Goal: Book appointment/travel/reservation

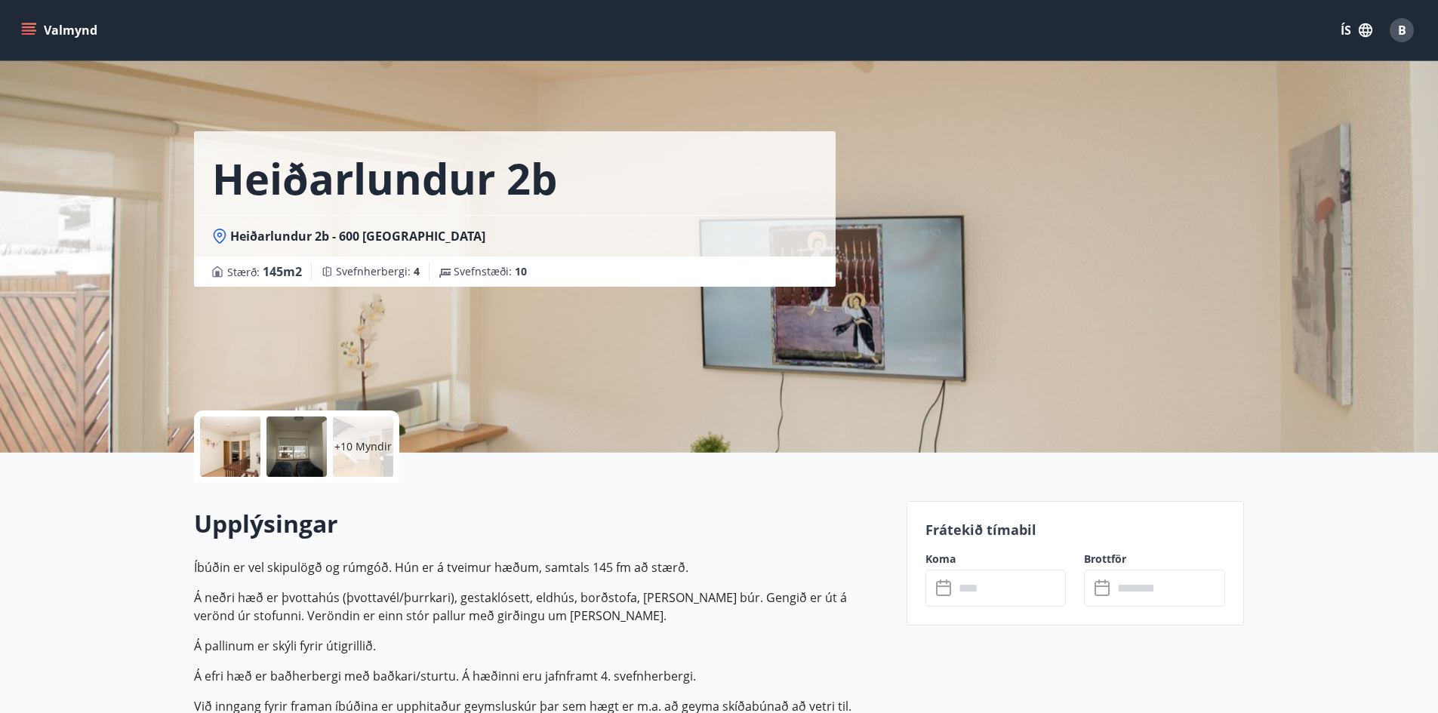
scroll to position [226, 0]
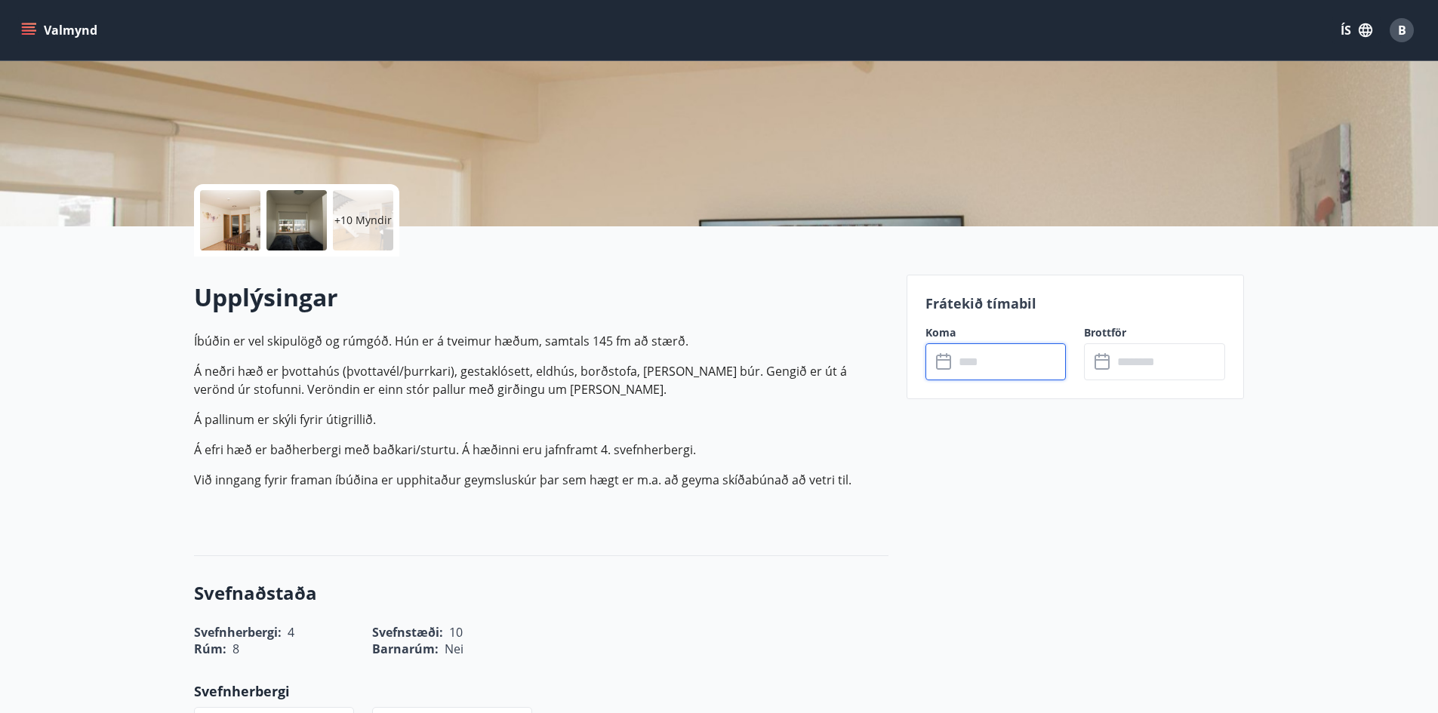
click at [1062, 369] on input "text" at bounding box center [1010, 361] width 112 height 37
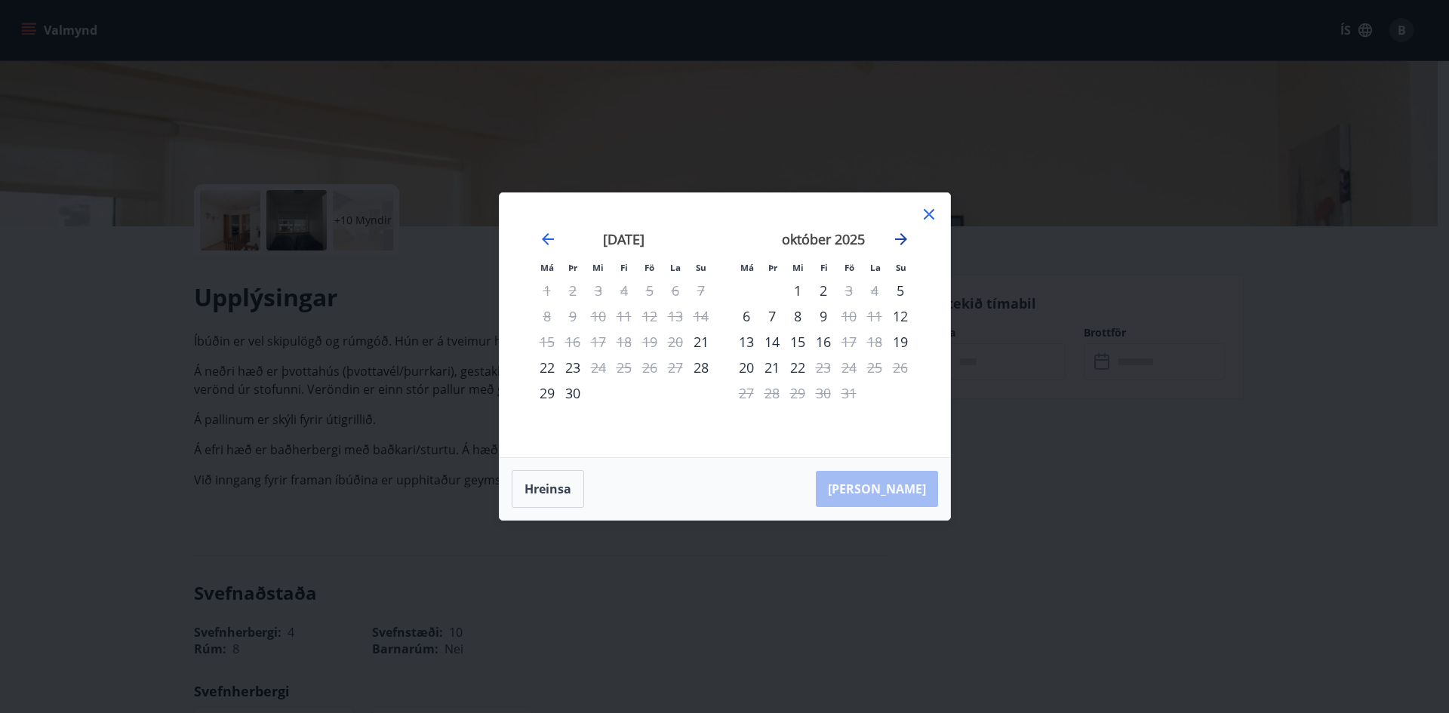
click at [900, 233] on icon "Move forward to switch to the next month." at bounding box center [901, 239] width 18 height 18
click at [909, 238] on icon "Move forward to switch to the next month." at bounding box center [901, 239] width 18 height 18
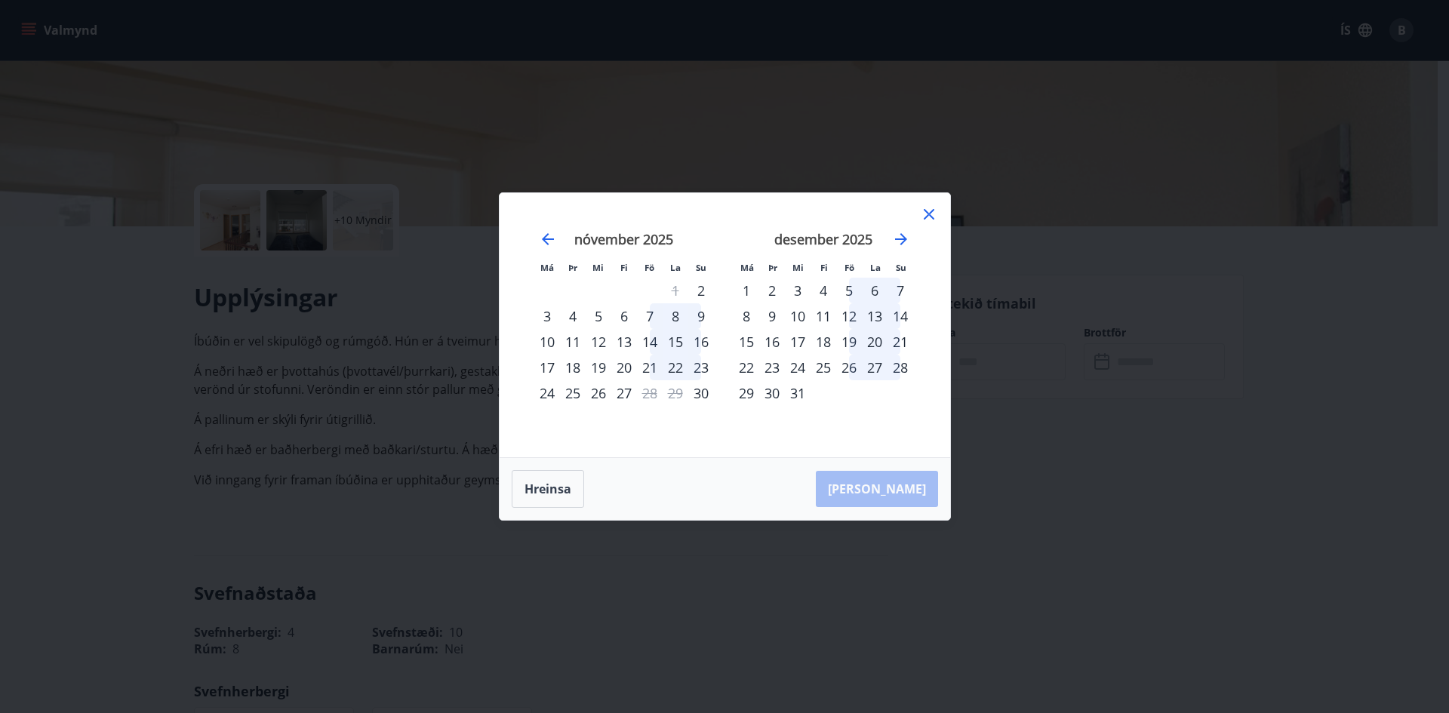
click at [568, 399] on div "25" at bounding box center [573, 393] width 26 height 26
click at [680, 397] on div "29" at bounding box center [676, 393] width 26 height 26
click at [578, 399] on div "25" at bounding box center [573, 393] width 26 height 26
click at [647, 425] on div "nóvember 2025 1 2 3 4 5 6 7 8 9 10 11 12 13 14 15 16 17 18 19 20 21 22 23 24 25…" at bounding box center [624, 335] width 199 height 248
click at [589, 399] on div "26" at bounding box center [599, 393] width 26 height 26
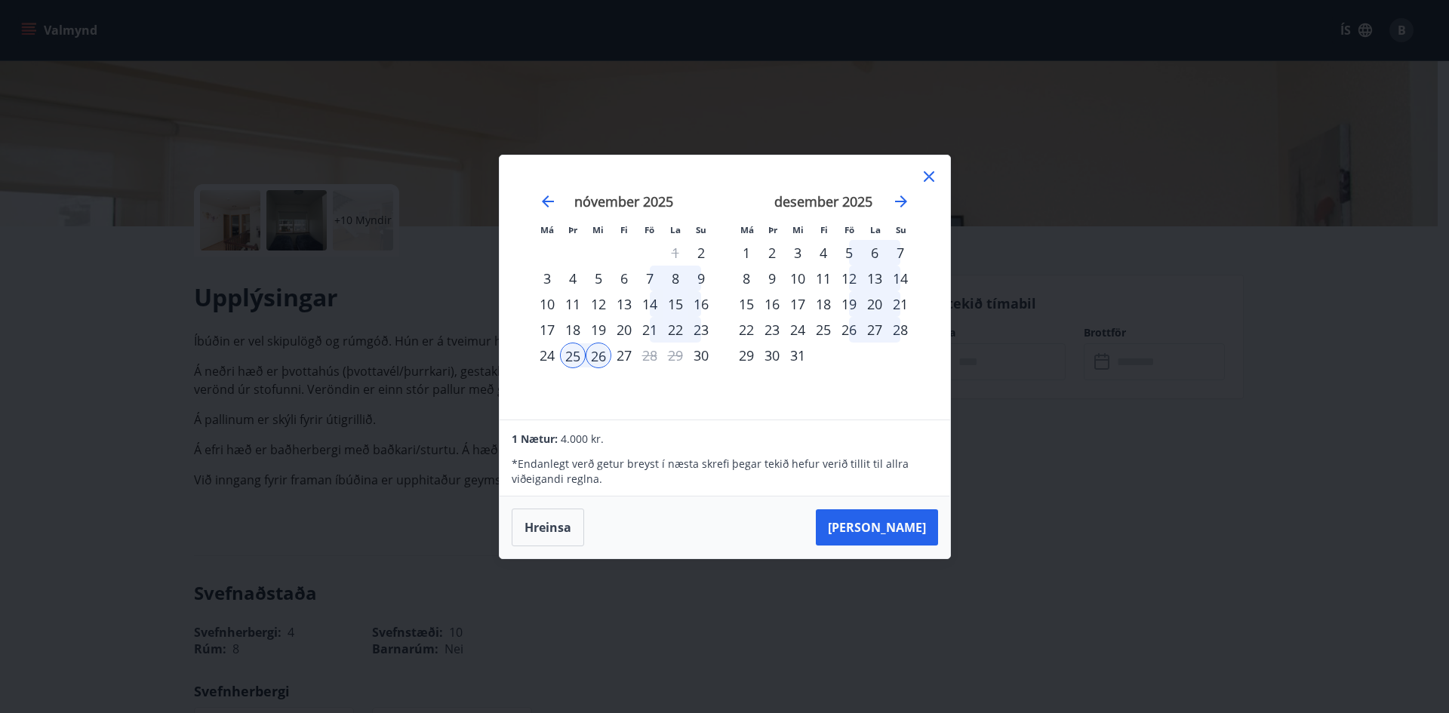
click at [595, 355] on div "26" at bounding box center [599, 356] width 26 height 26
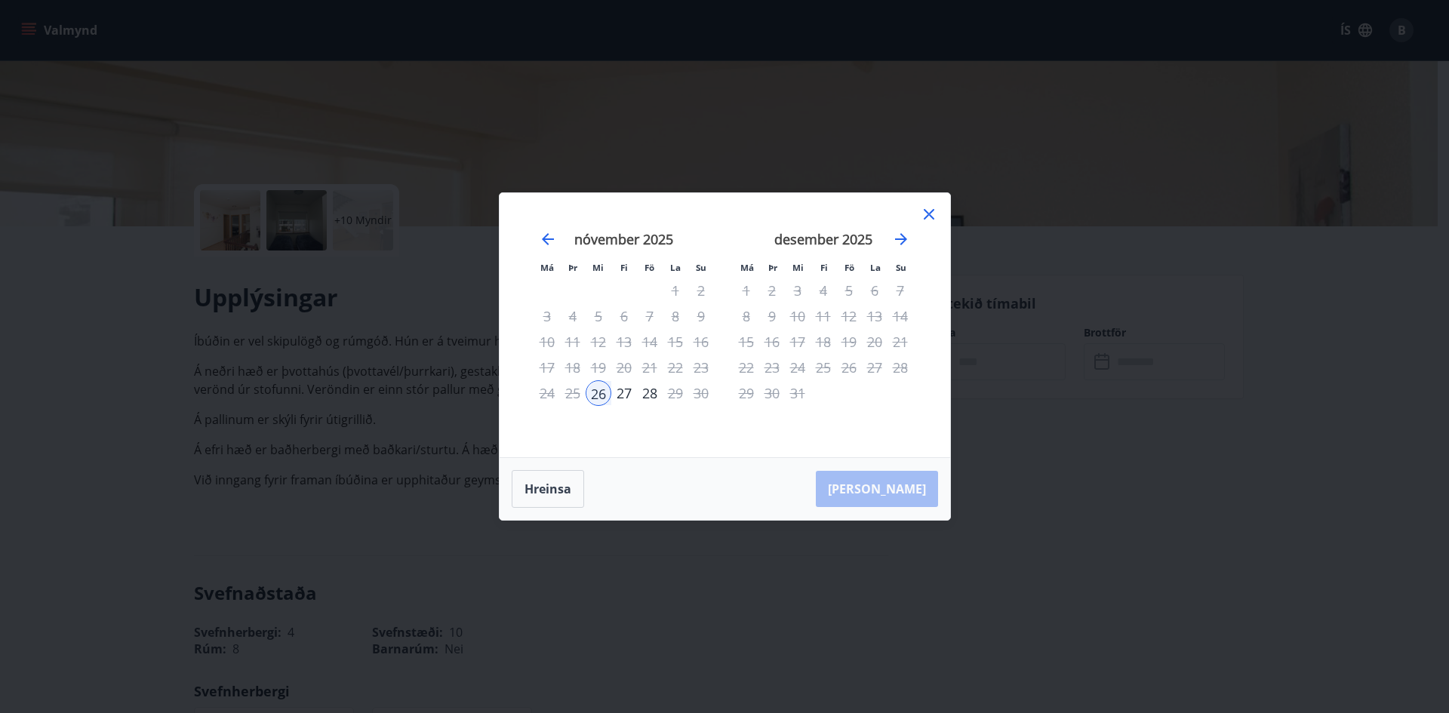
click at [574, 394] on div "25" at bounding box center [573, 393] width 26 height 26
click at [588, 392] on div "26" at bounding box center [599, 393] width 26 height 26
click at [589, 398] on div "26" at bounding box center [599, 393] width 26 height 26
click at [540, 490] on button "Hreinsa" at bounding box center [548, 489] width 72 height 38
click at [571, 395] on div "25" at bounding box center [573, 393] width 26 height 26
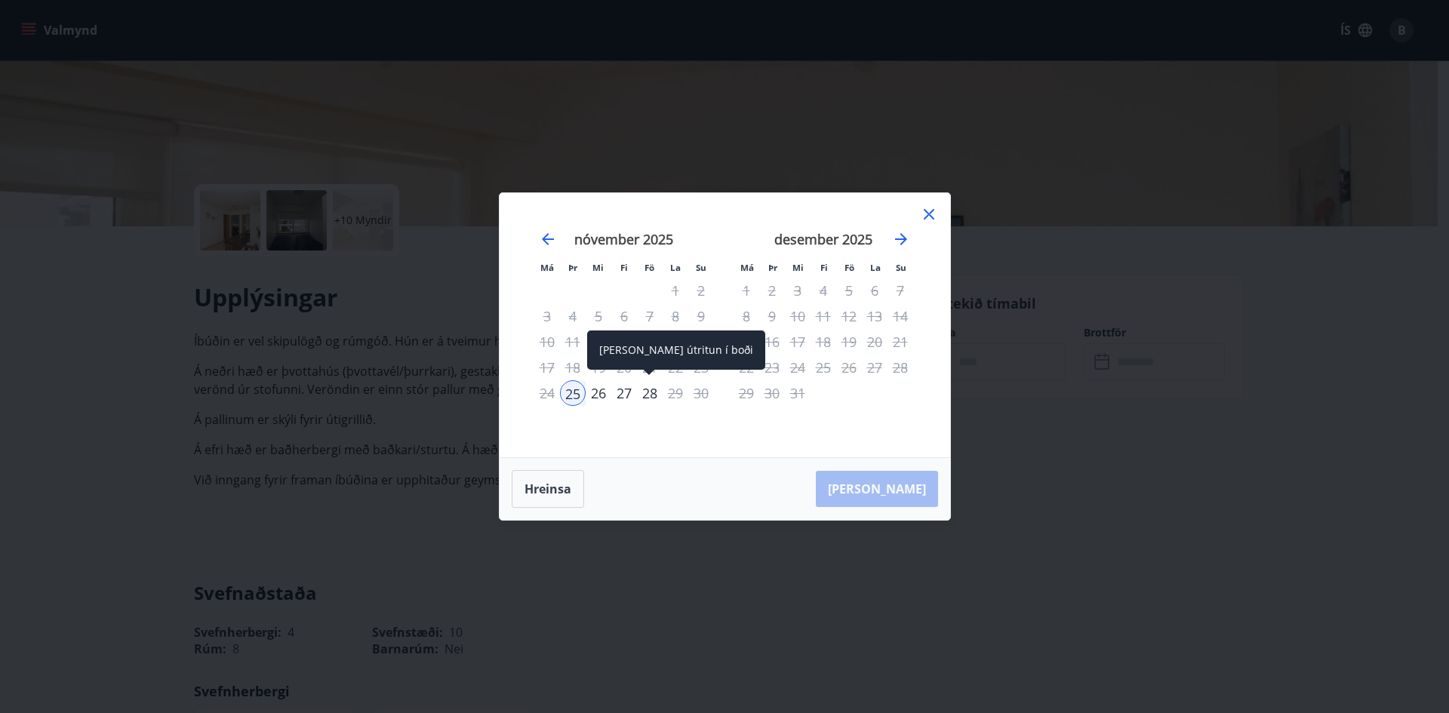
click at [648, 397] on div "28" at bounding box center [650, 393] width 26 height 26
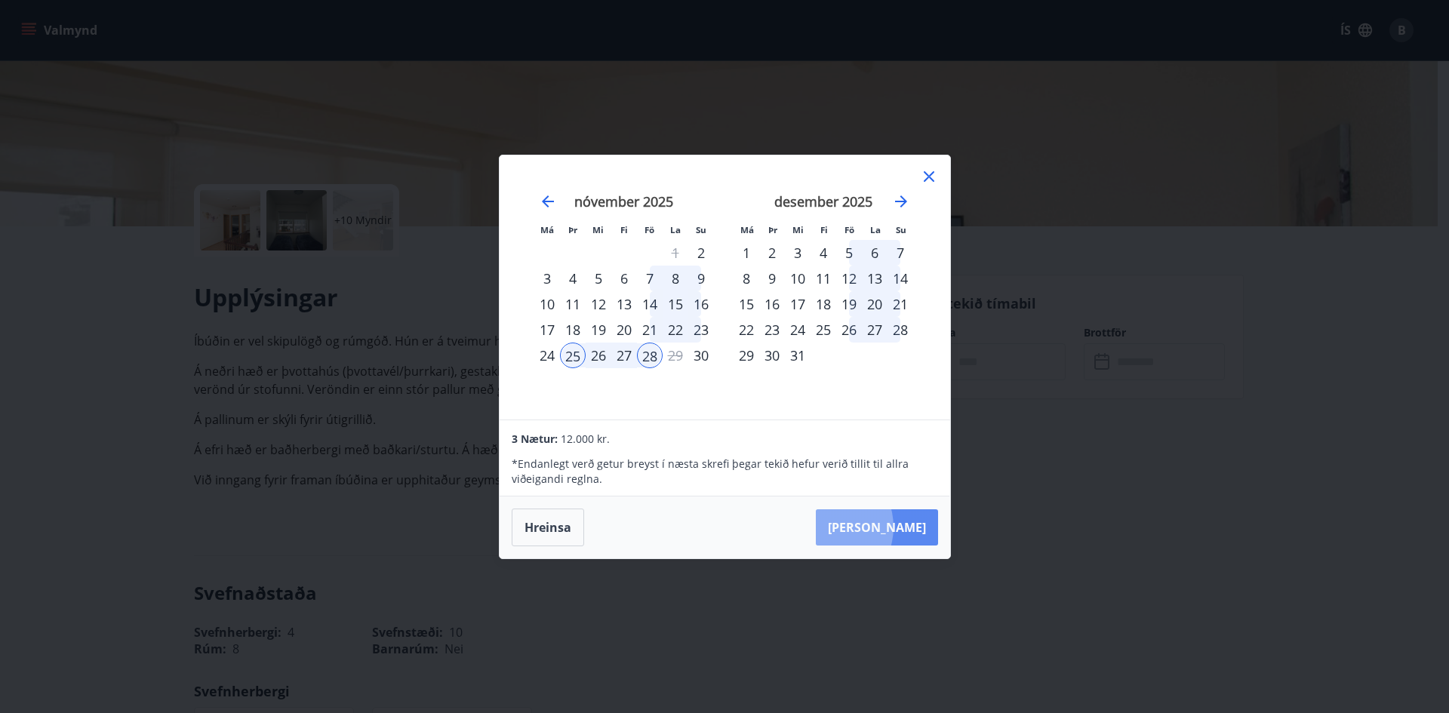
click at [871, 527] on button "Taka Frá" at bounding box center [877, 527] width 122 height 36
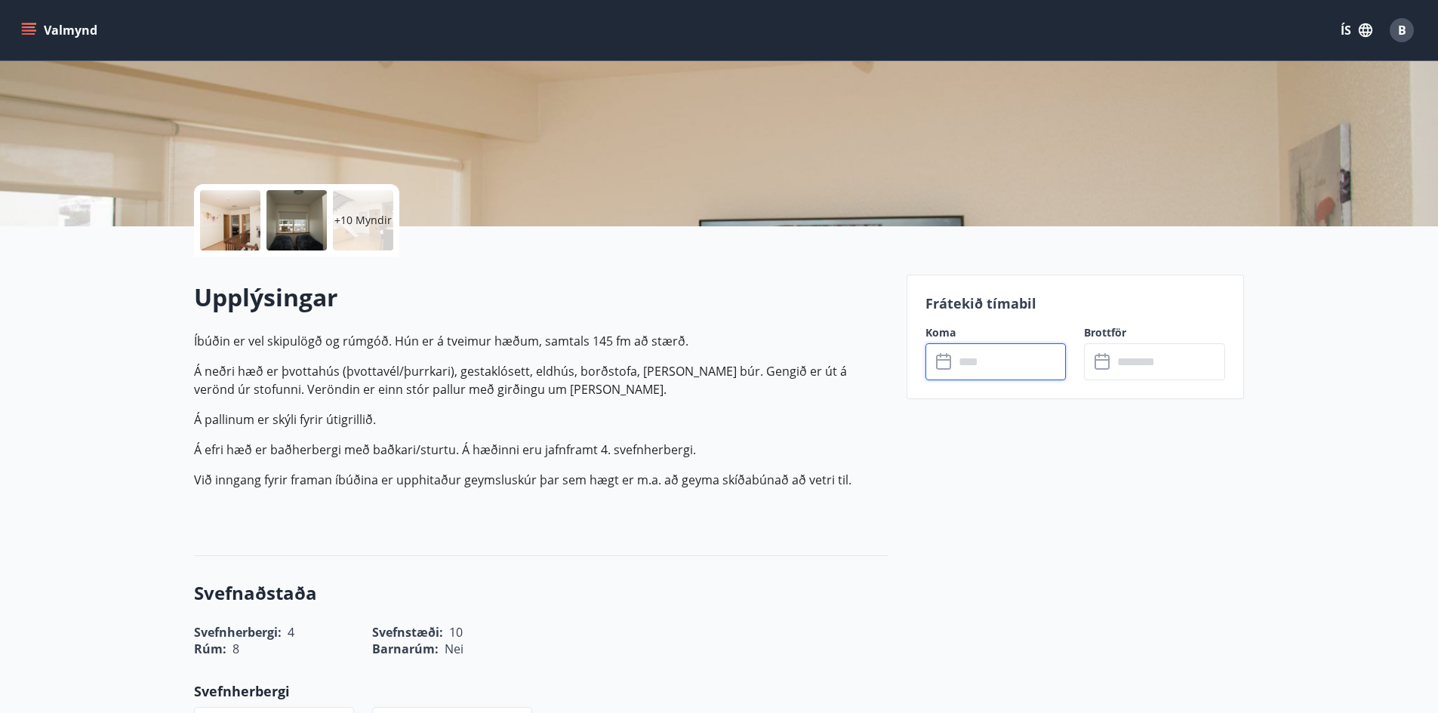
type input "******"
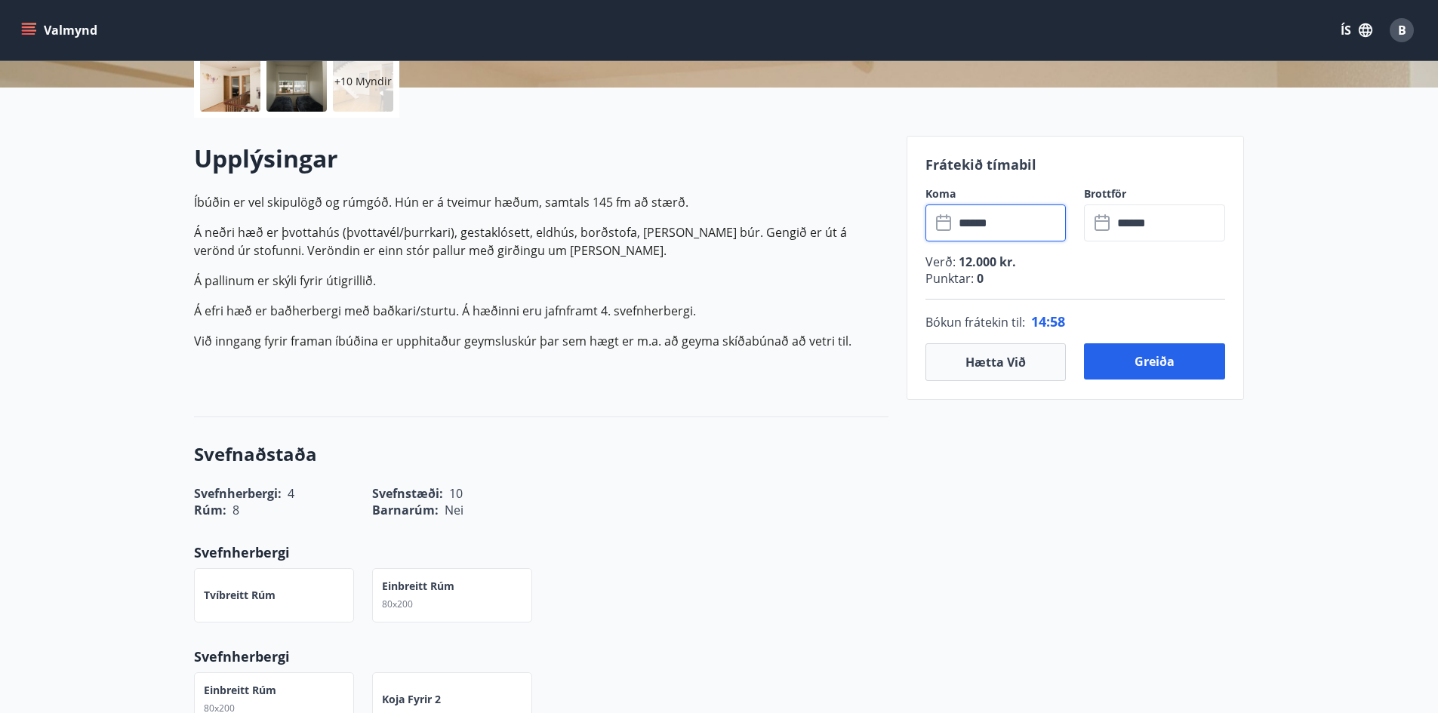
scroll to position [377, 0]
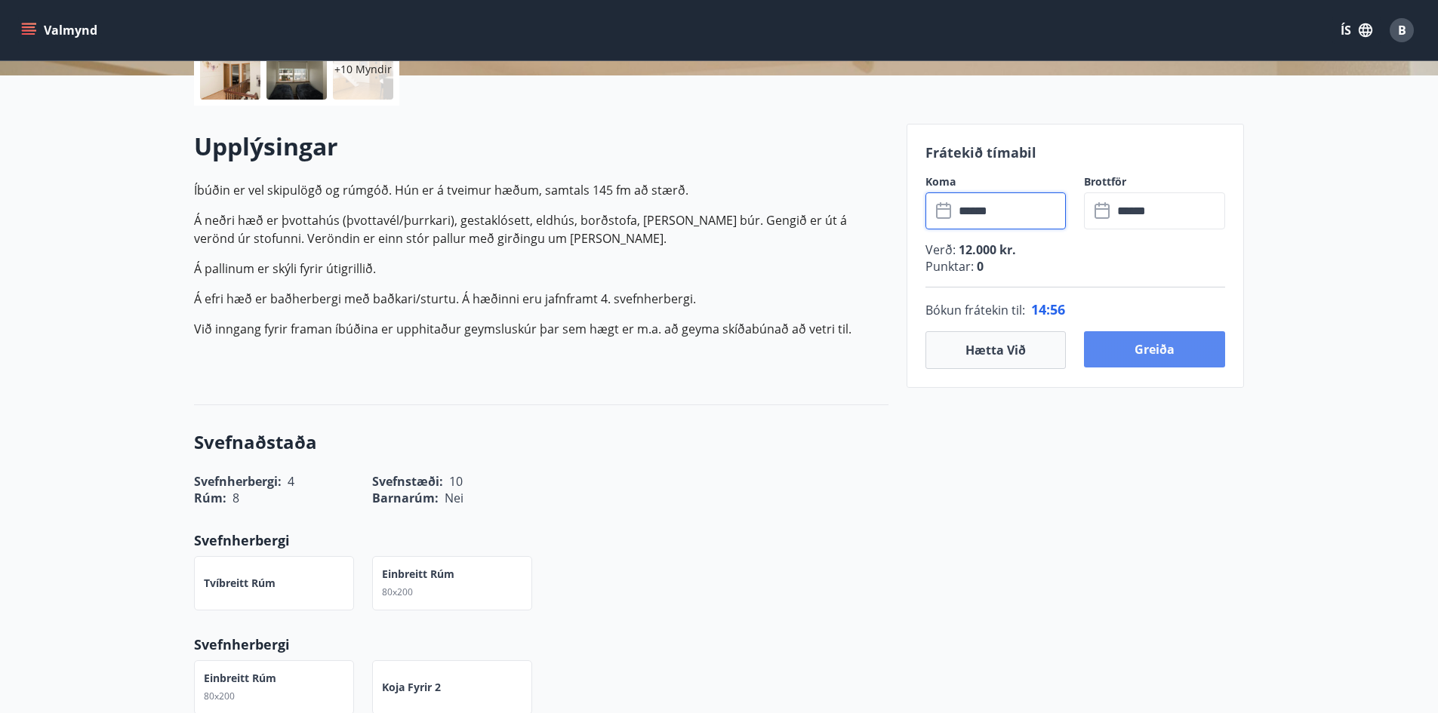
click at [1152, 362] on button "Greiða" at bounding box center [1154, 349] width 141 height 36
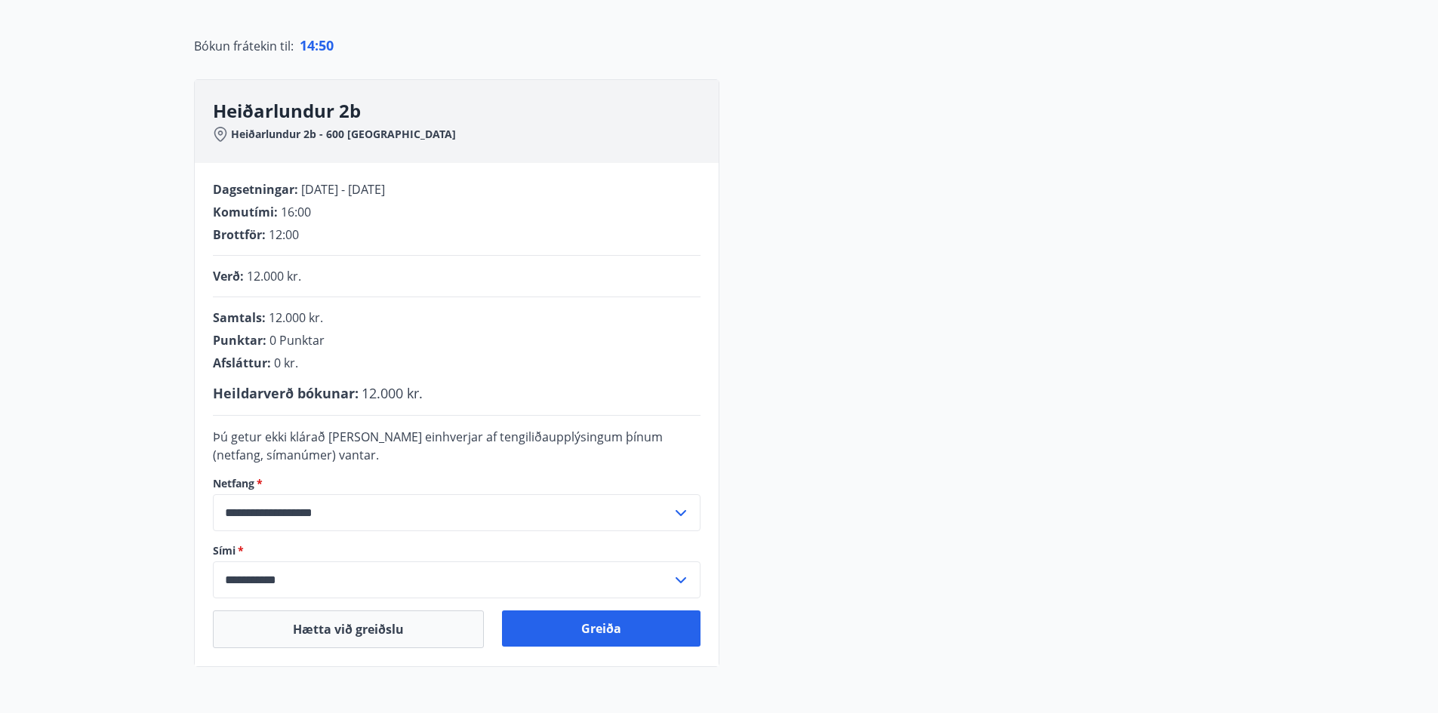
scroll to position [210, 0]
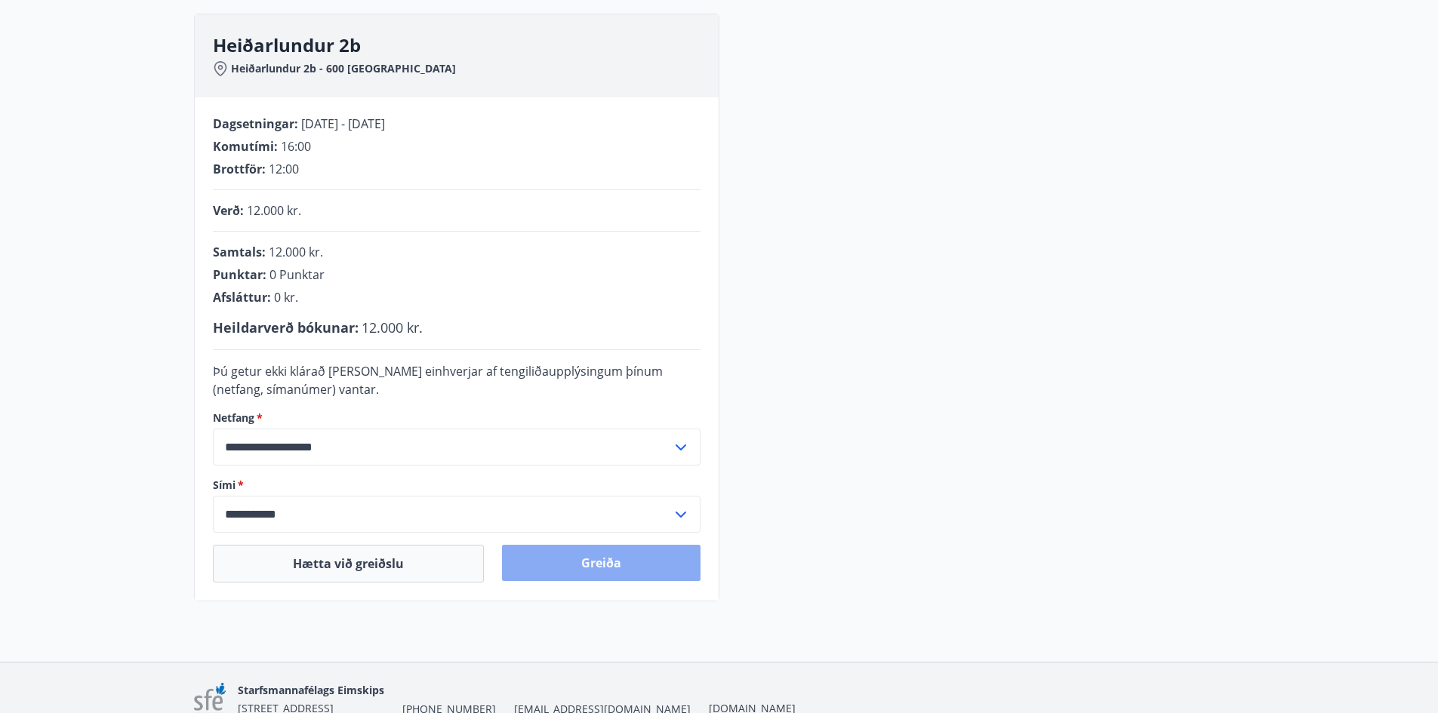
click at [565, 558] on button "Greiða" at bounding box center [601, 563] width 198 height 36
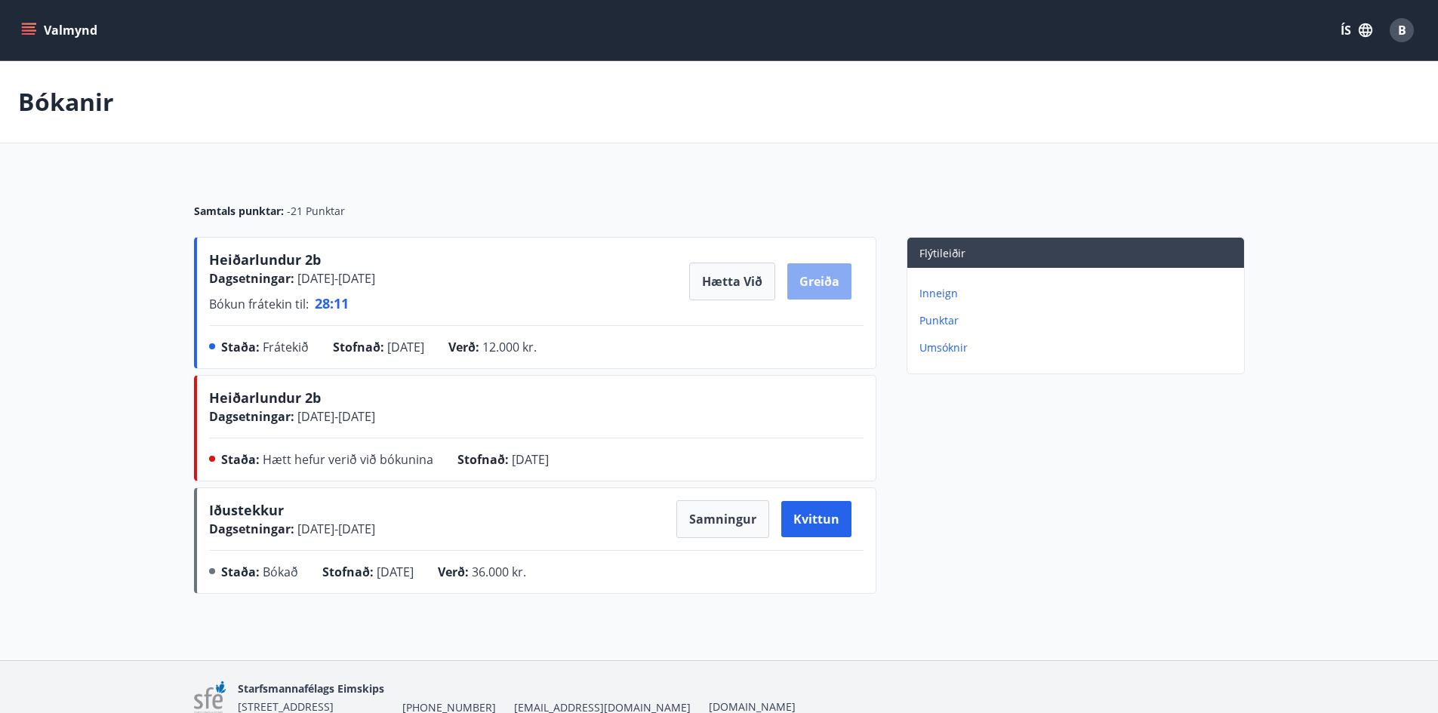
click at [833, 289] on button "Greiða" at bounding box center [819, 281] width 64 height 36
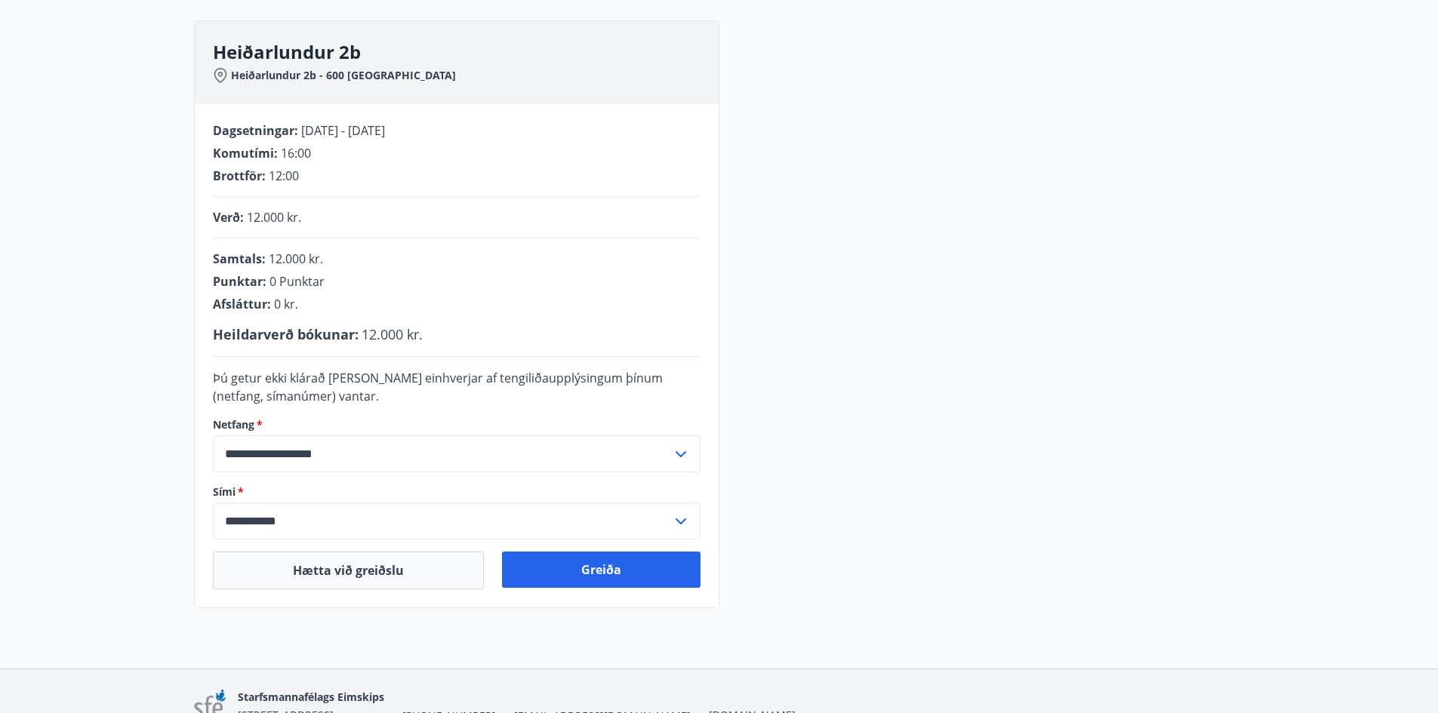
scroll to position [226, 0]
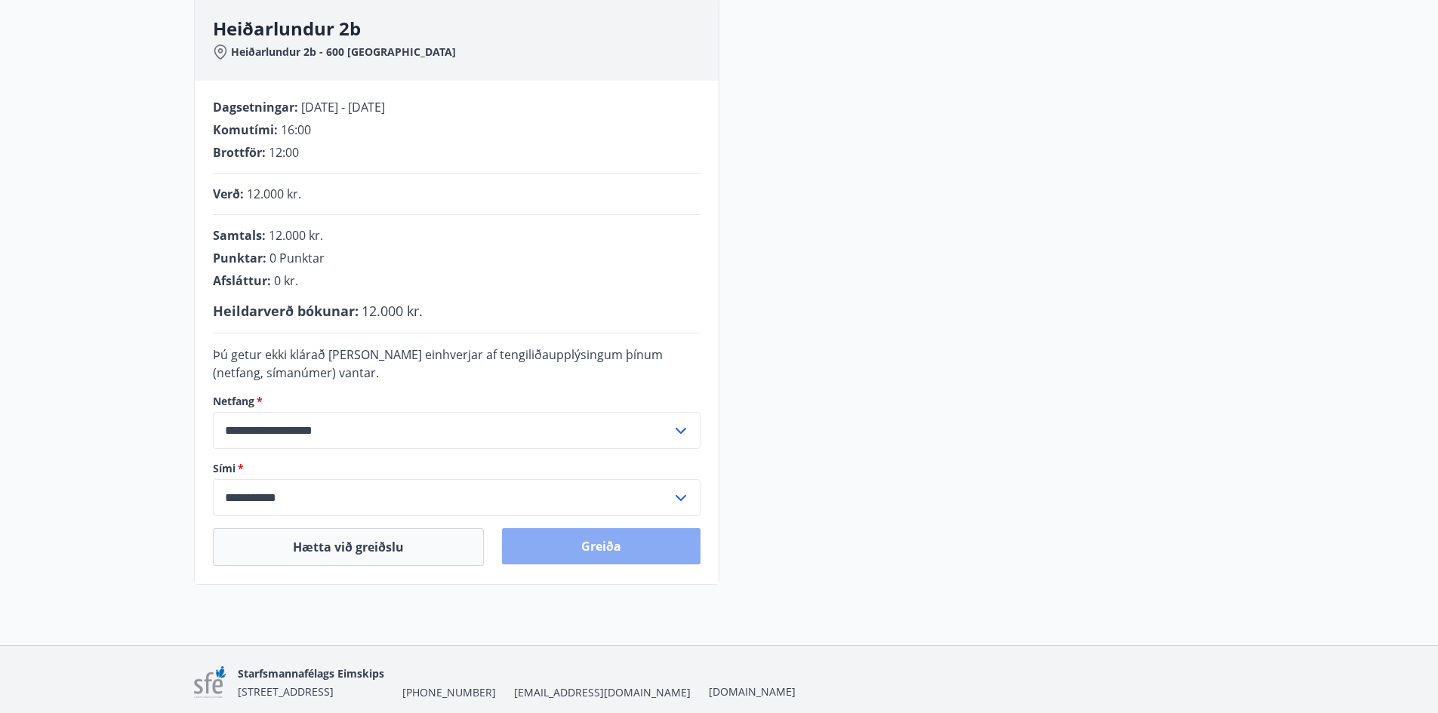
click at [580, 546] on button "Greiða" at bounding box center [601, 546] width 198 height 36
